Goal: Obtain resource: Obtain resource

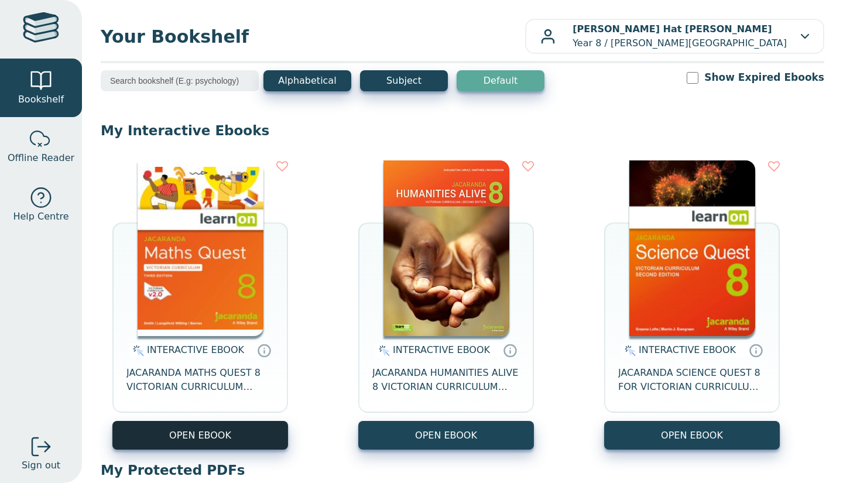
click at [243, 424] on button "OPEN EBOOK" at bounding box center [200, 435] width 176 height 29
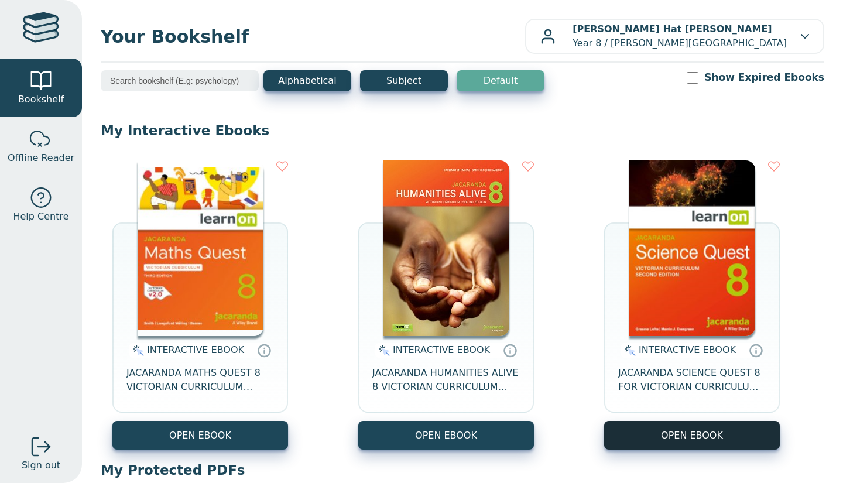
click at [688, 444] on button "OPEN EBOOK" at bounding box center [692, 435] width 176 height 29
